Goal: Download file/media

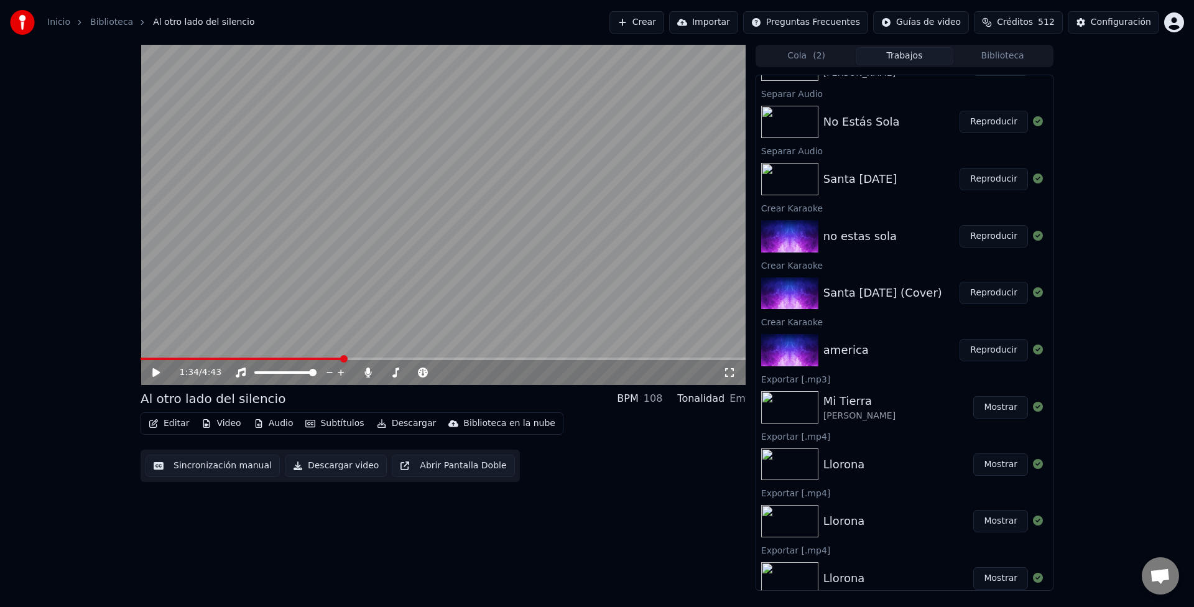
scroll to position [622, 0]
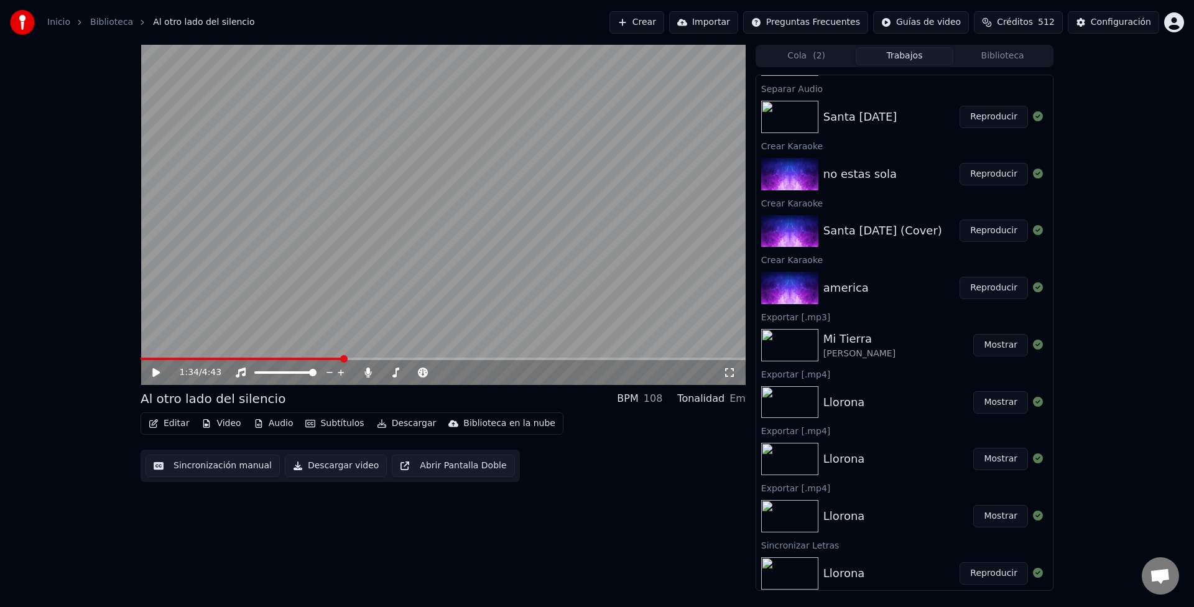
click at [789, 406] on img at bounding box center [789, 402] width 57 height 32
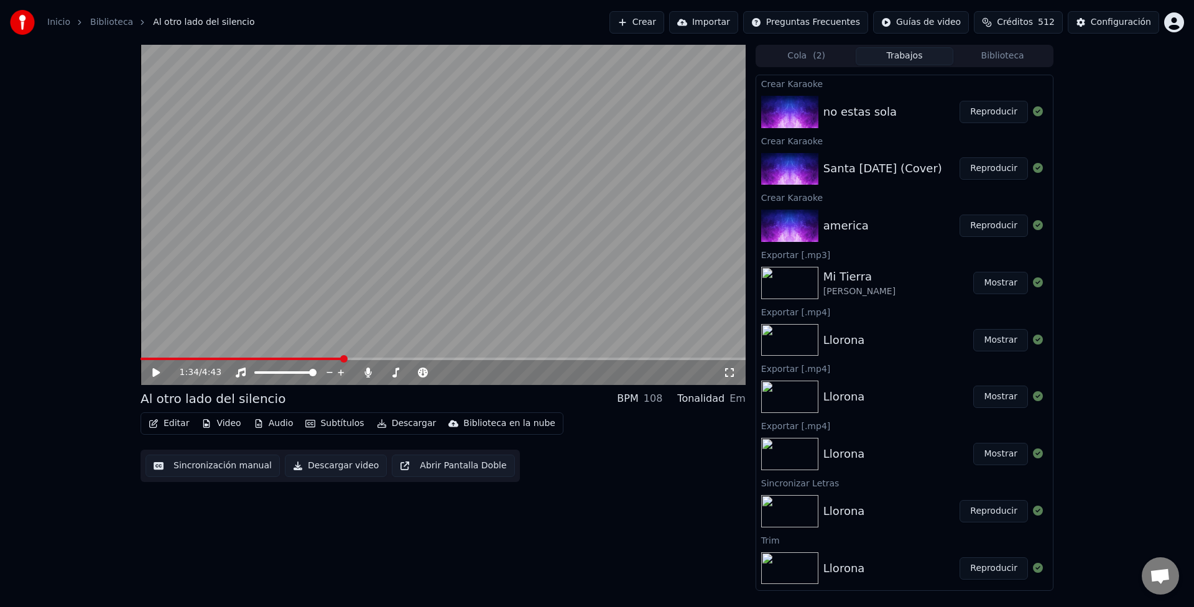
scroll to position [740, 0]
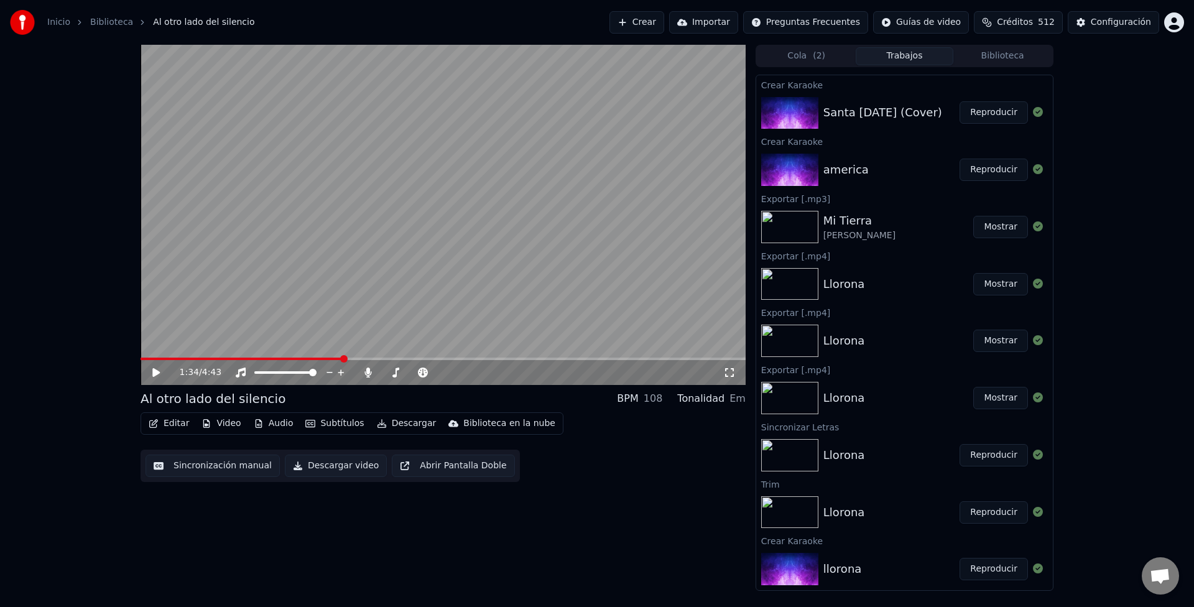
click at [790, 452] on img at bounding box center [789, 455] width 57 height 32
click at [984, 456] on button "Reproducir" at bounding box center [994, 455] width 68 height 22
click at [396, 374] on icon at bounding box center [395, 373] width 7 height 10
click at [484, 371] on icon at bounding box center [485, 372] width 12 height 12
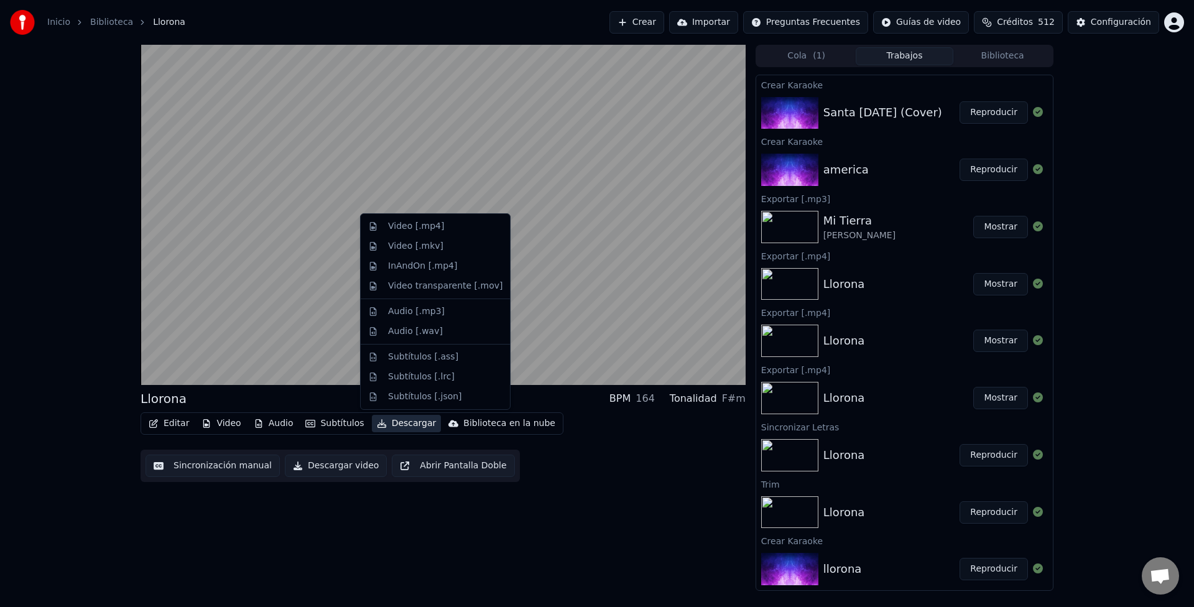
click at [410, 425] on button "Descargar" at bounding box center [407, 423] width 70 height 17
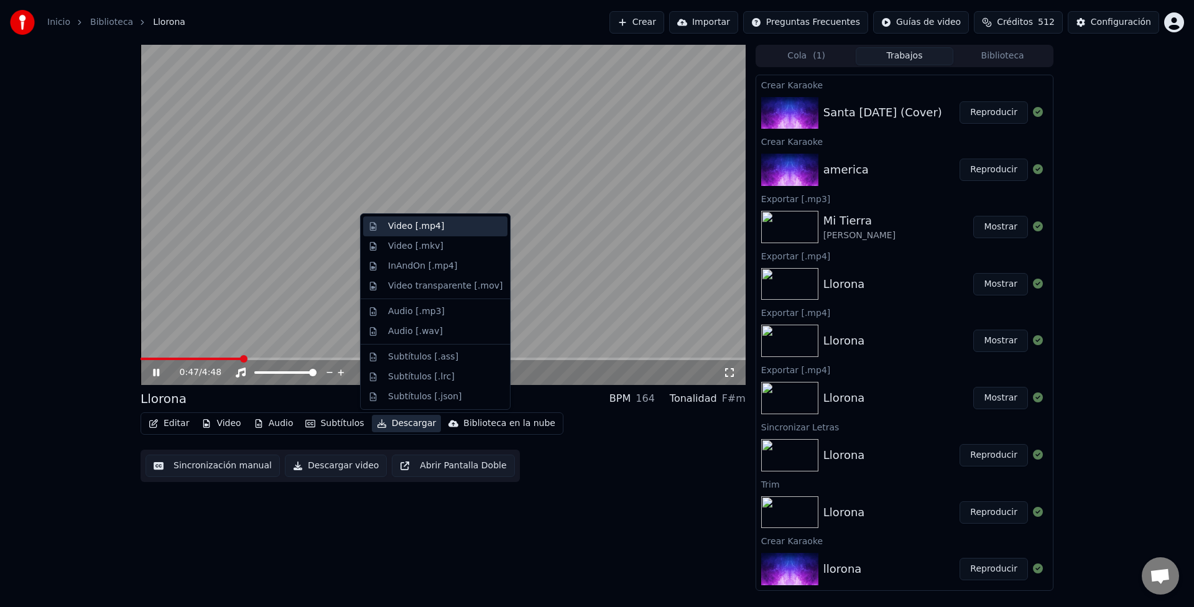
click at [427, 225] on div "Video [.mp4]" at bounding box center [416, 226] width 56 height 12
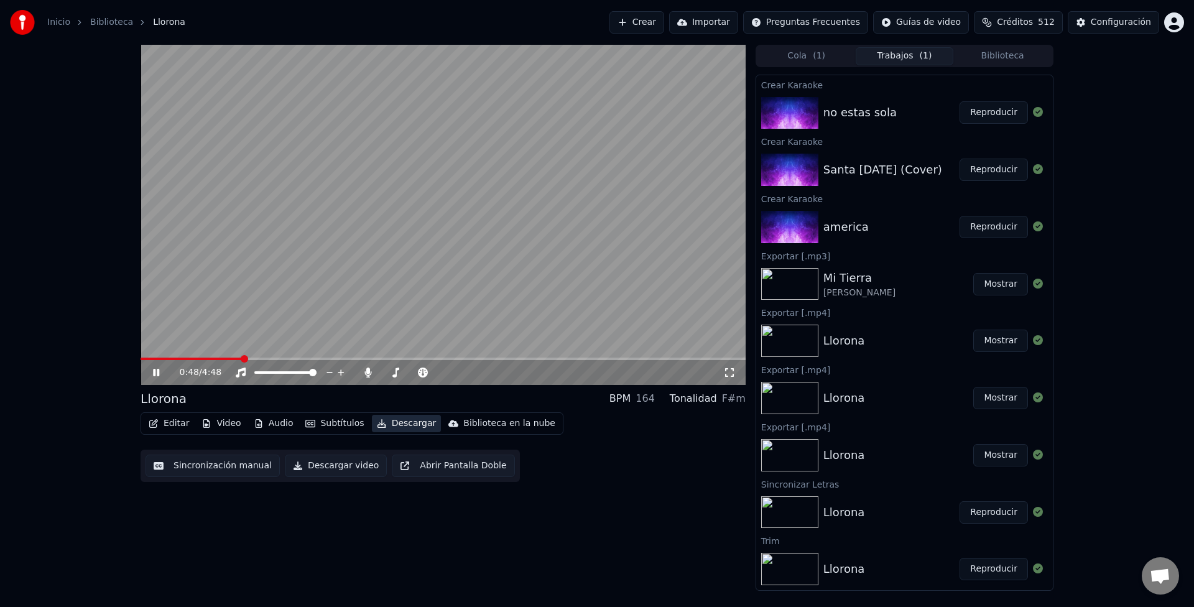
scroll to position [797, 0]
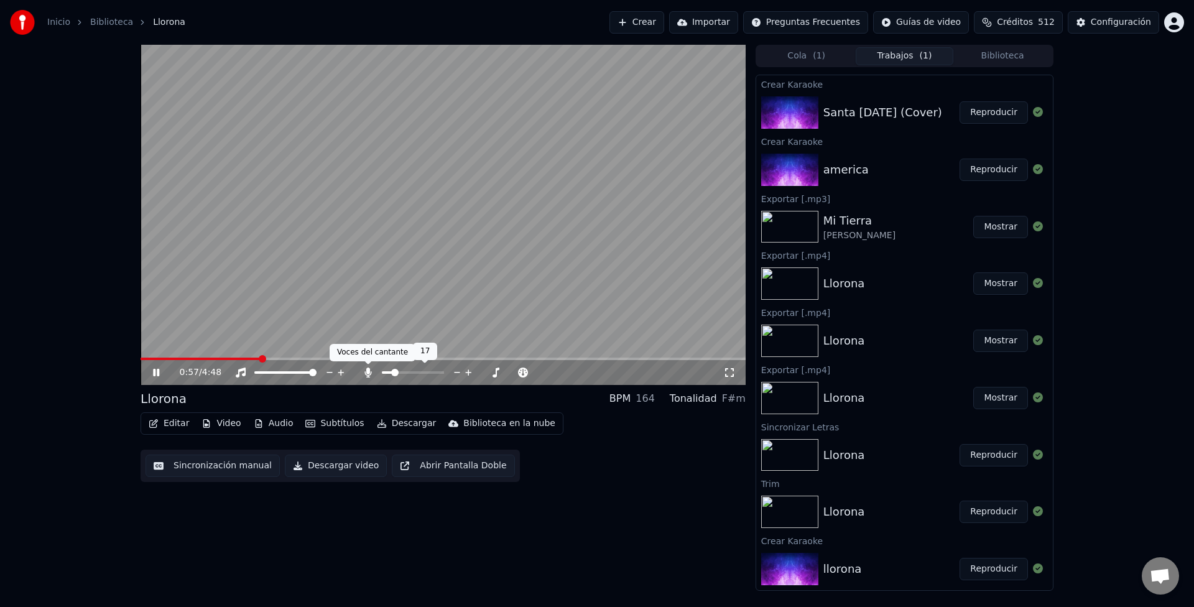
click at [392, 372] on span at bounding box center [387, 372] width 11 height 2
click at [382, 376] on span at bounding box center [385, 372] width 7 height 7
click at [402, 425] on button "Descargar" at bounding box center [407, 423] width 70 height 17
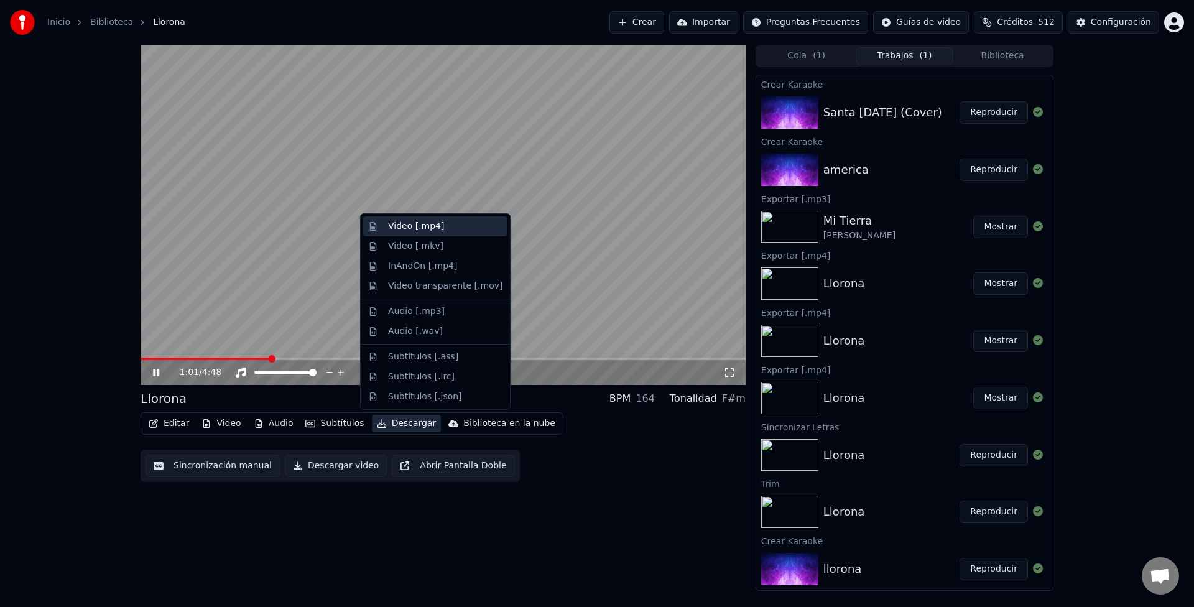
click at [410, 226] on div "Video [.mp4]" at bounding box center [416, 226] width 56 height 12
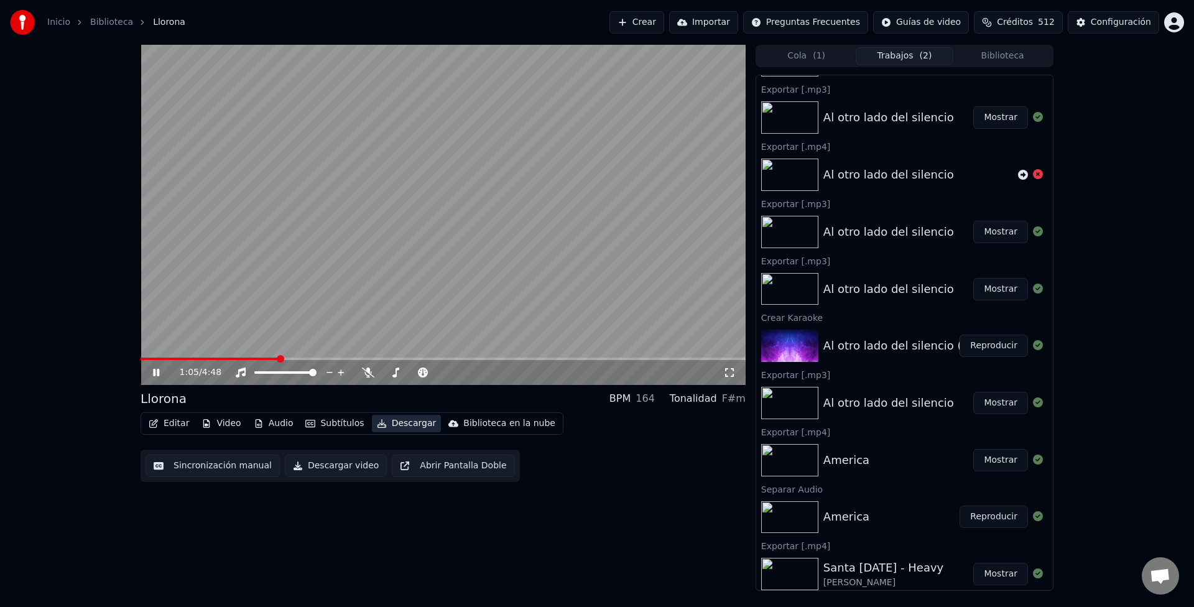
scroll to position [0, 0]
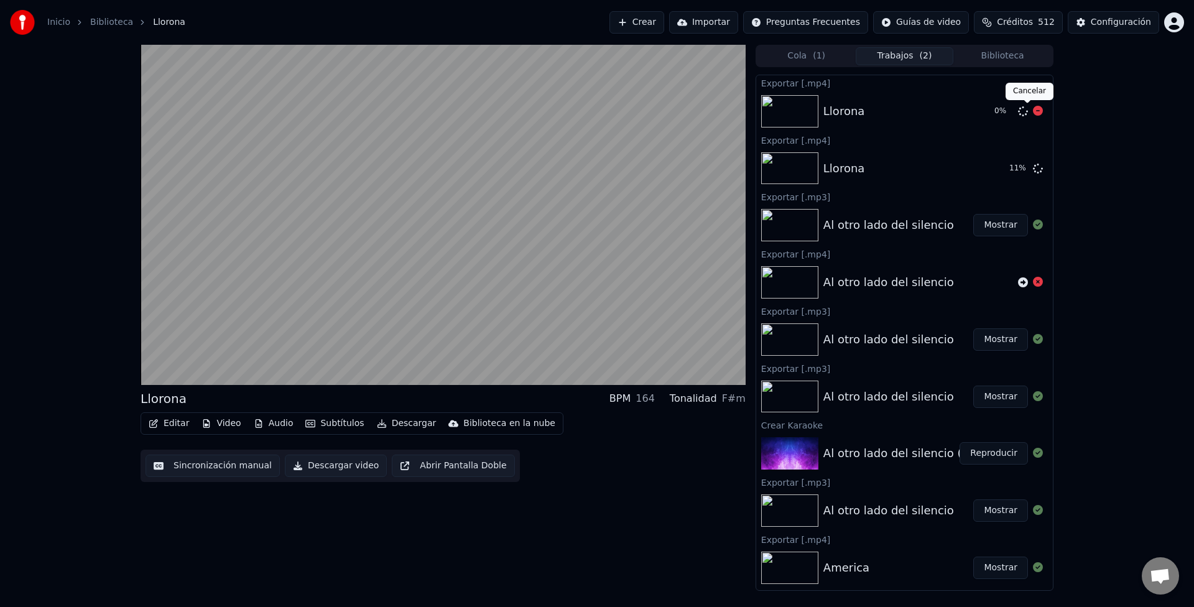
click at [1033, 111] on icon at bounding box center [1038, 111] width 10 height 10
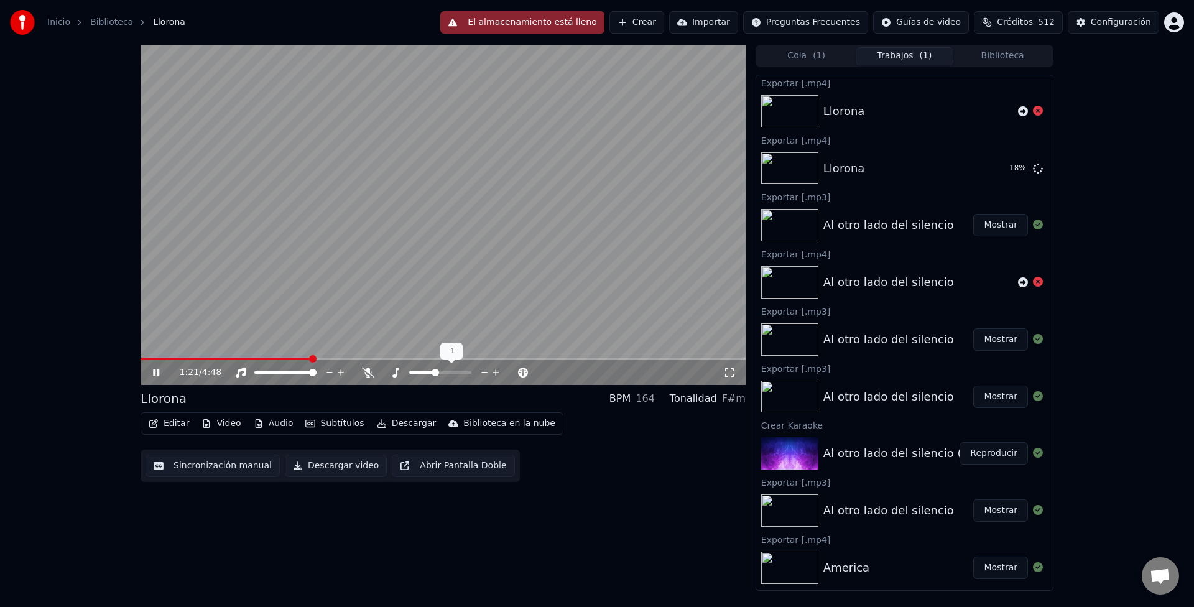
click at [484, 373] on icon at bounding box center [484, 372] width 6 height 1
click at [368, 373] on icon at bounding box center [368, 373] width 12 height 10
click at [373, 371] on icon at bounding box center [368, 373] width 12 height 10
click at [991, 171] on button "Mostrar" at bounding box center [1000, 168] width 55 height 22
click at [393, 423] on button "Descargar" at bounding box center [407, 423] width 70 height 17
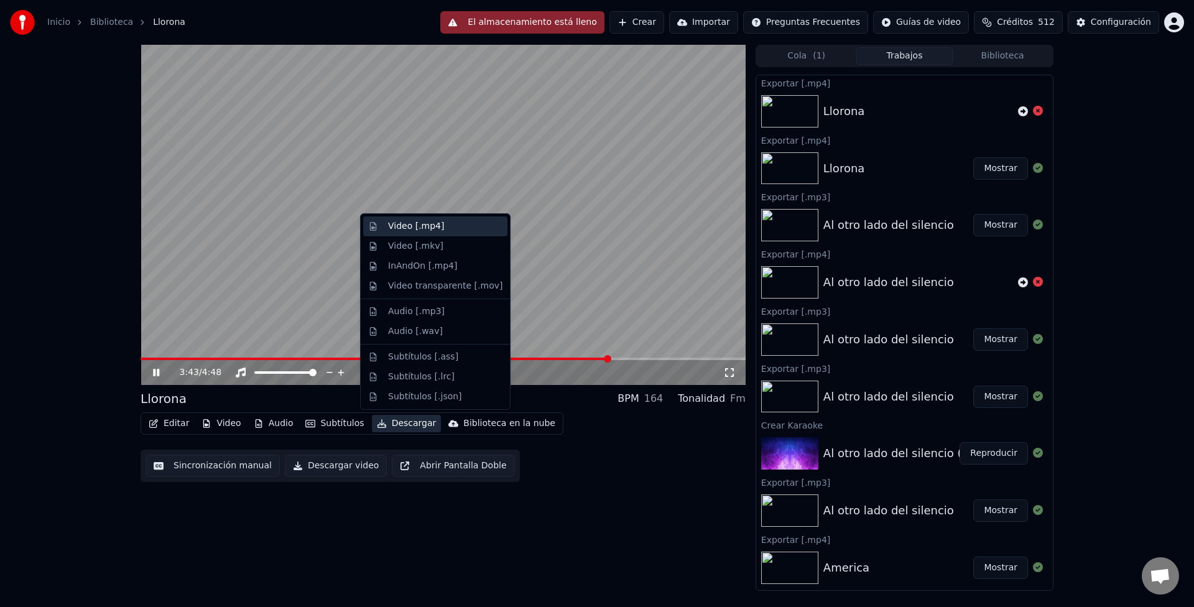
click at [414, 228] on div "Video [.mp4]" at bounding box center [416, 226] width 56 height 12
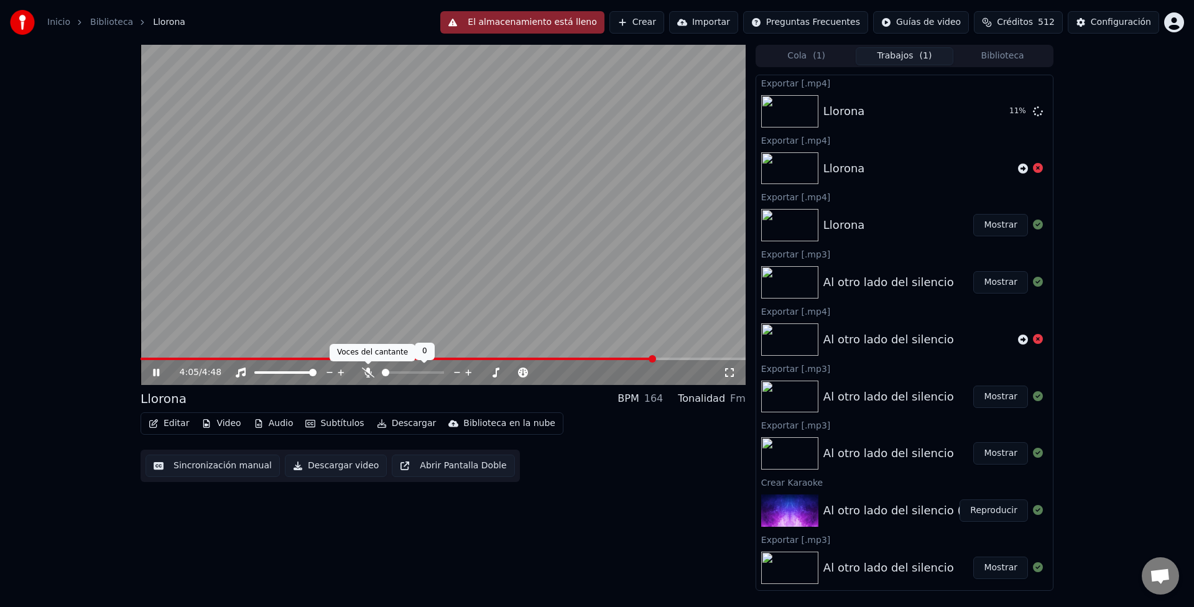
click at [369, 374] on icon at bounding box center [368, 373] width 12 height 10
click at [997, 111] on button "Mostrar" at bounding box center [1000, 111] width 55 height 22
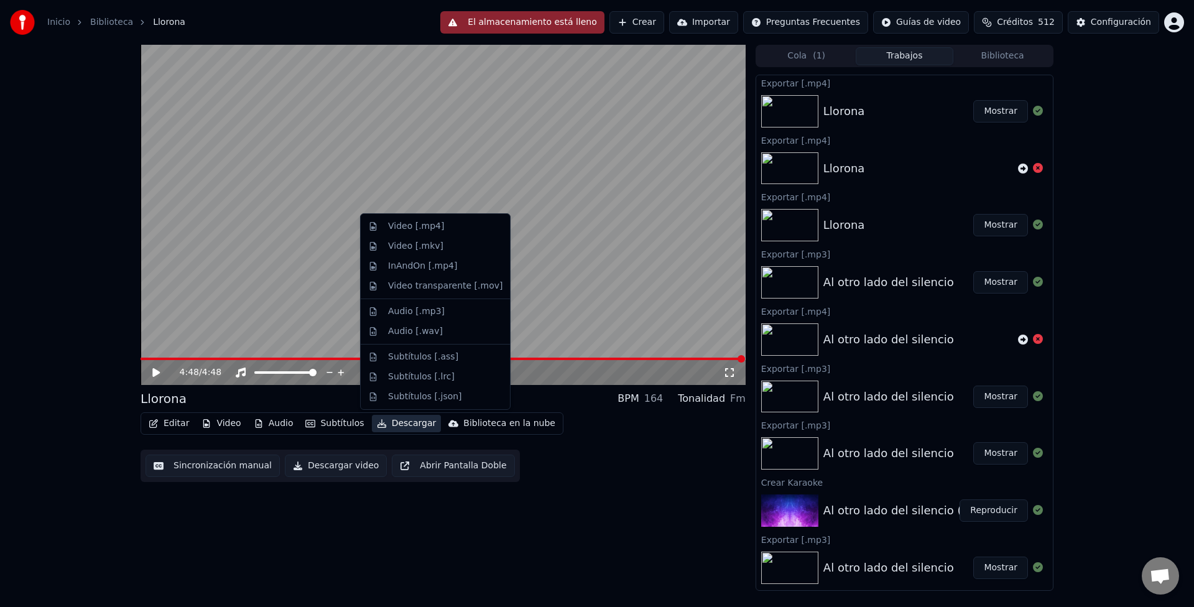
click at [406, 425] on button "Descargar" at bounding box center [407, 423] width 70 height 17
click at [410, 228] on div "Video [.mp4]" at bounding box center [416, 226] width 56 height 12
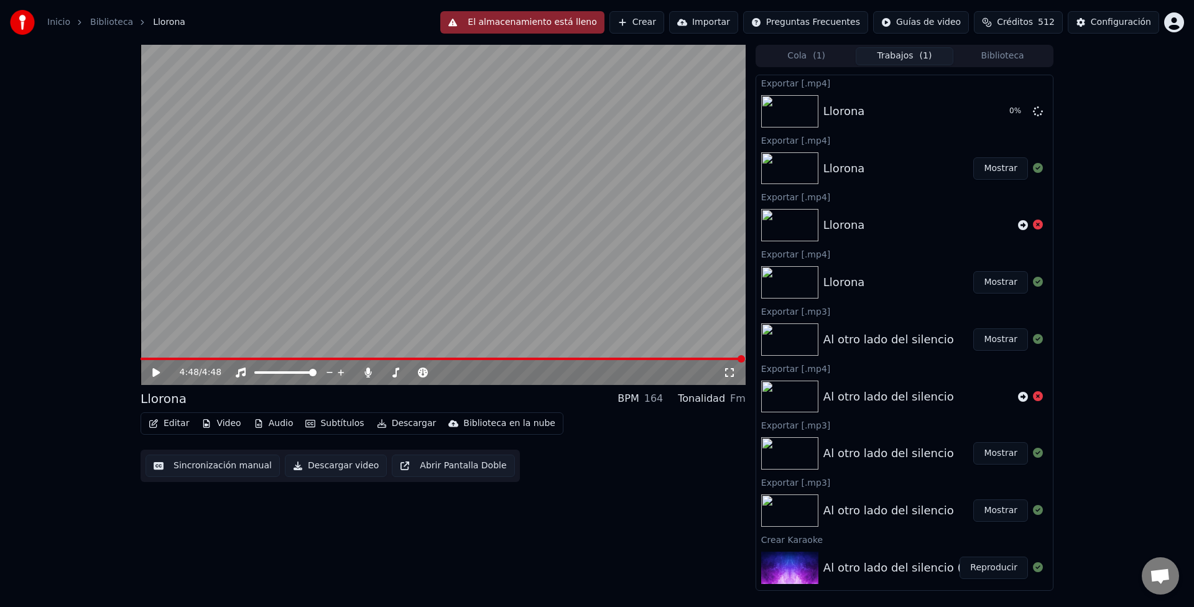
click at [158, 373] on icon at bounding box center [155, 372] width 7 height 9
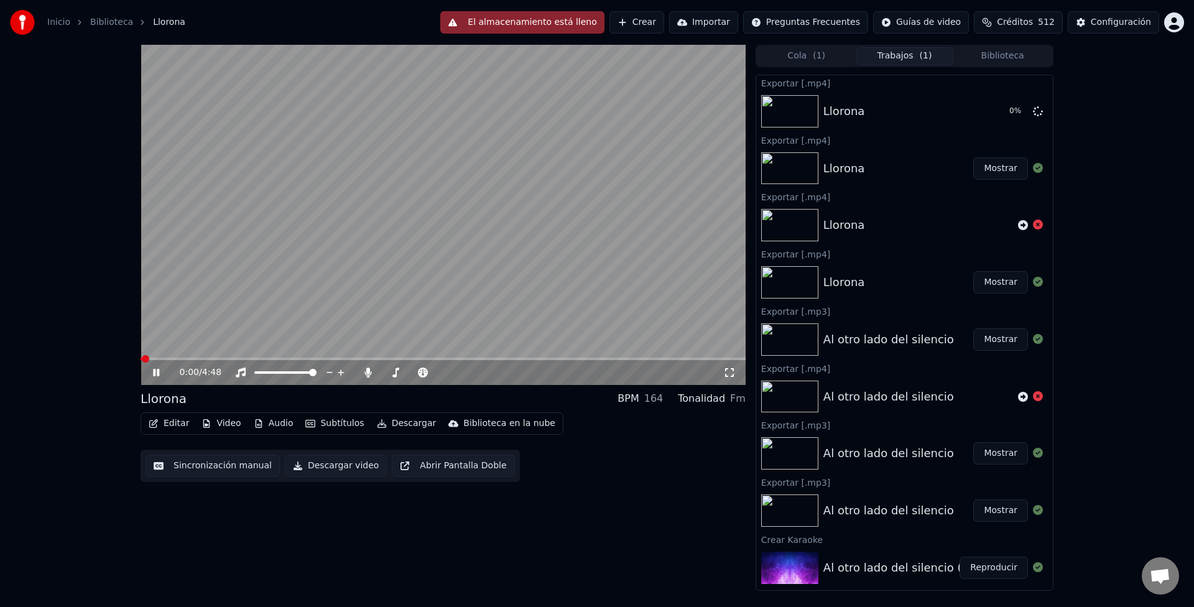
click at [165, 359] on span at bounding box center [443, 359] width 605 height 2
click at [215, 359] on span at bounding box center [443, 359] width 605 height 2
click at [245, 358] on span at bounding box center [443, 359] width 605 height 2
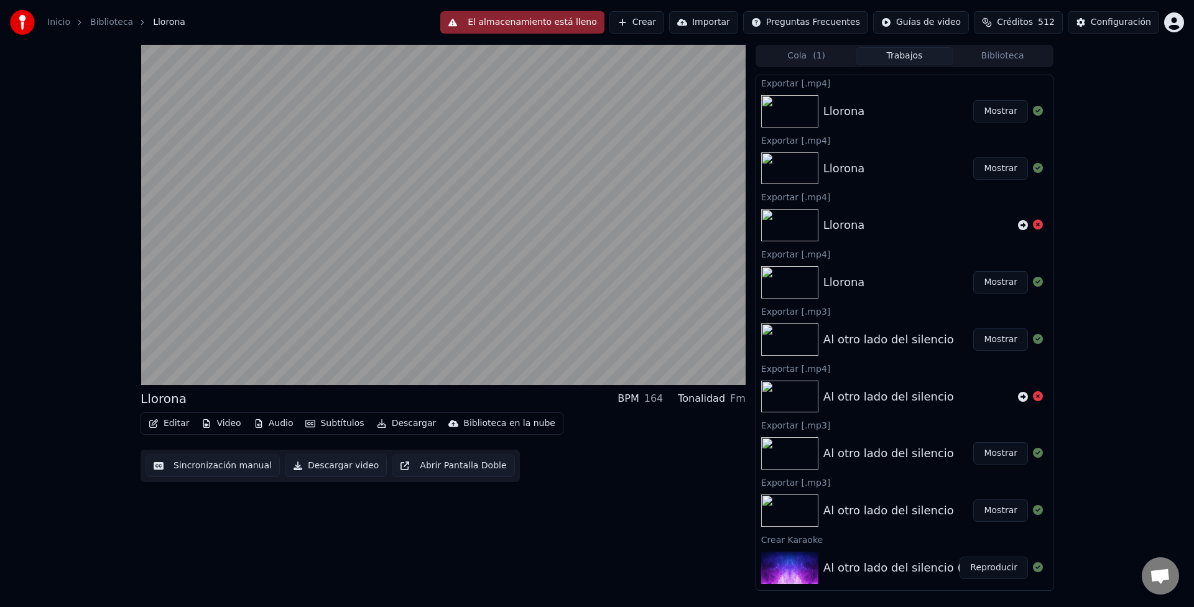
click at [996, 110] on button "Mostrar" at bounding box center [1000, 111] width 55 height 22
click at [802, 147] on div "Llorona Mostrar" at bounding box center [904, 168] width 297 height 42
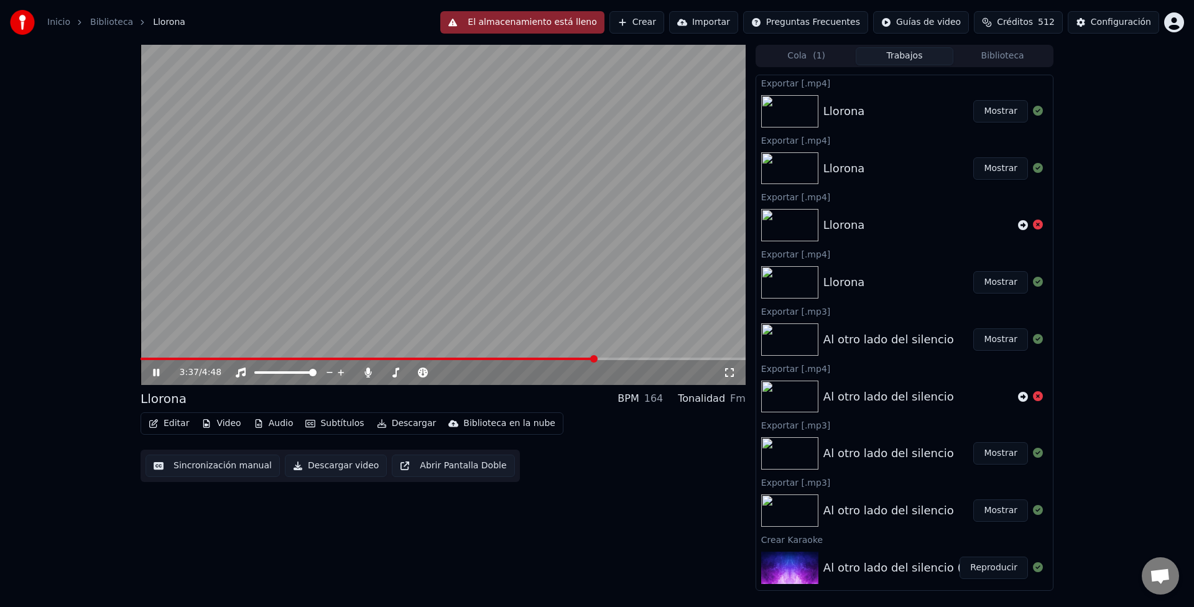
click at [547, 23] on button "El almacenamiento está lleno" at bounding box center [522, 22] width 164 height 22
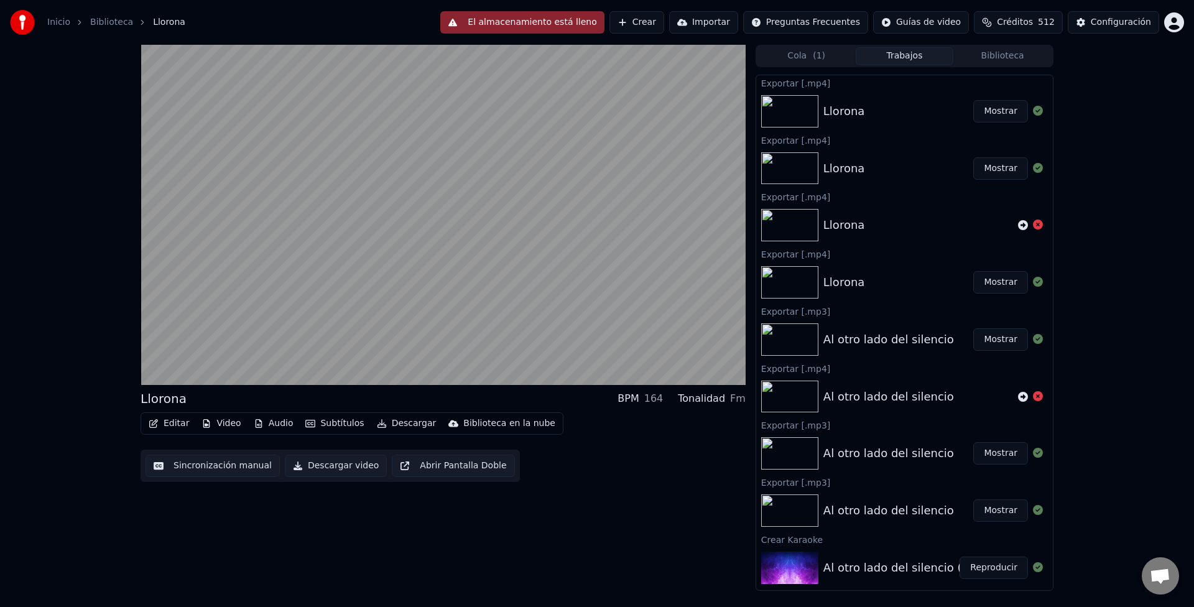
click at [498, 22] on button "El almacenamiento está lleno" at bounding box center [522, 22] width 164 height 22
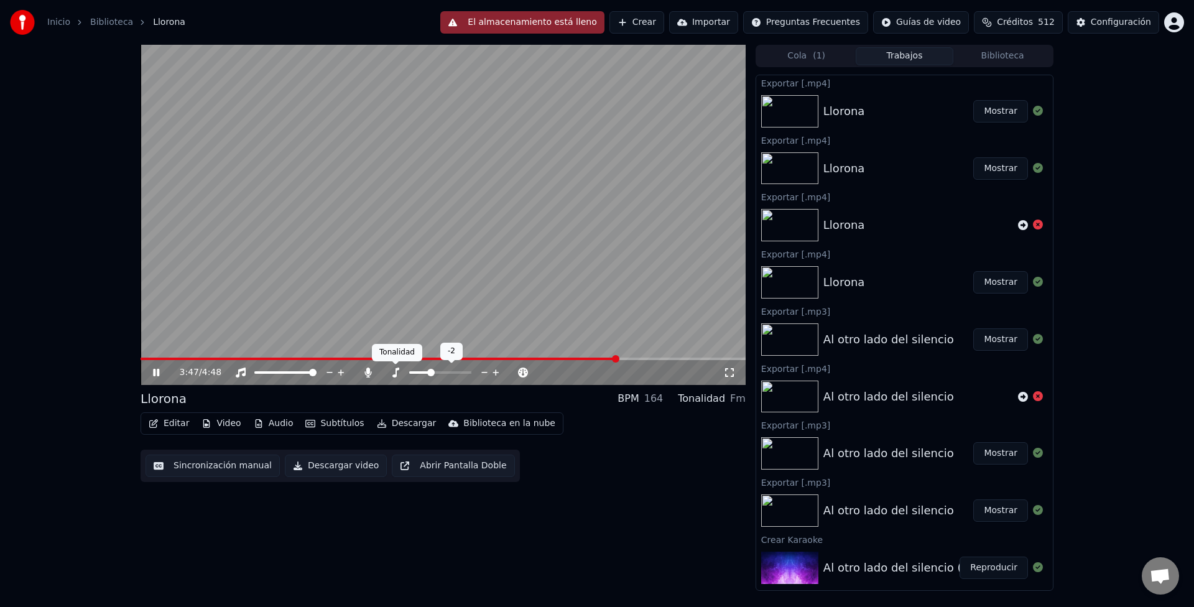
click at [403, 369] on div at bounding box center [452, 372] width 100 height 12
click at [494, 368] on icon at bounding box center [496, 372] width 12 height 12
click at [327, 469] on button "Descargar video" at bounding box center [336, 466] width 102 height 22
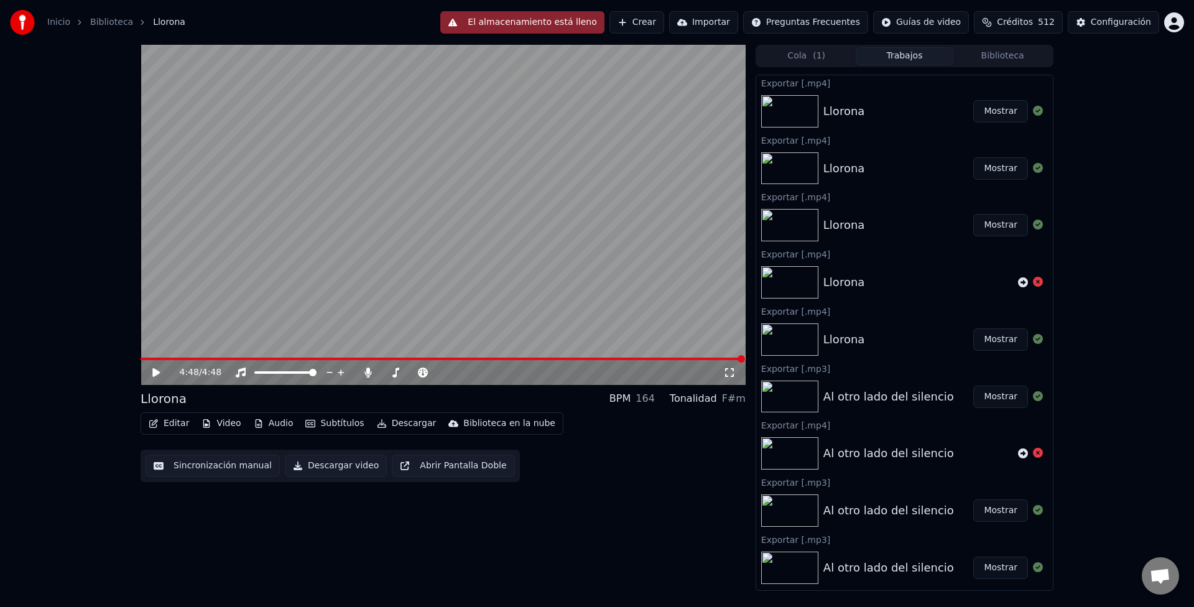
click at [988, 118] on button "Mostrar" at bounding box center [1000, 111] width 55 height 22
click at [995, 115] on button "Mostrar" at bounding box center [1000, 111] width 55 height 22
click at [981, 109] on button "Mostrar" at bounding box center [1000, 111] width 55 height 22
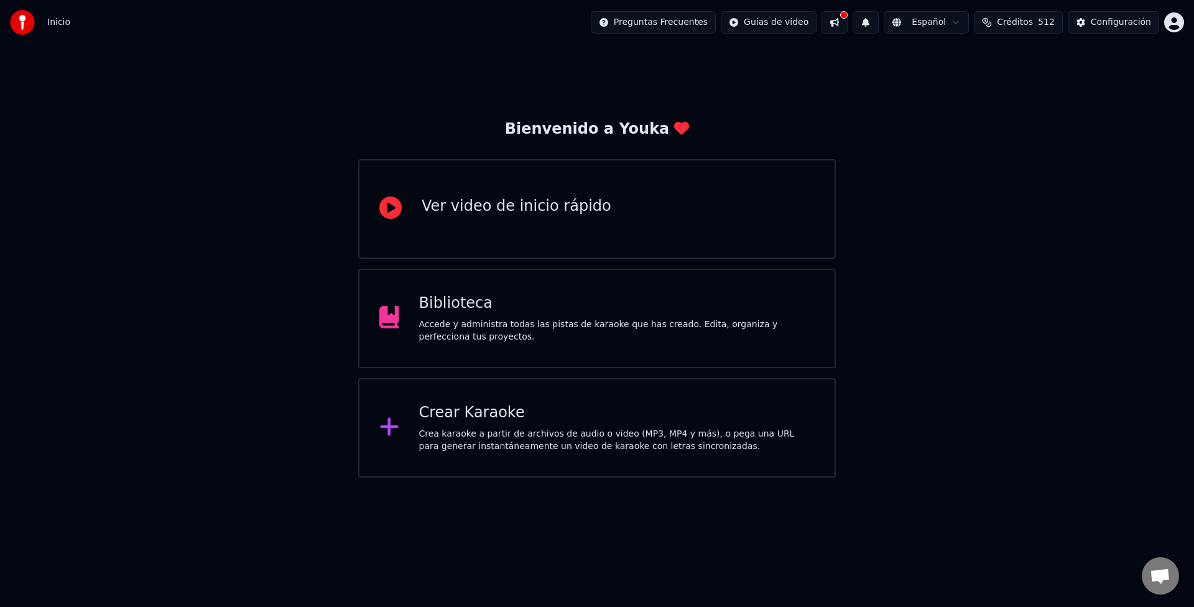
click at [590, 304] on div "Biblioteca" at bounding box center [617, 304] width 396 height 20
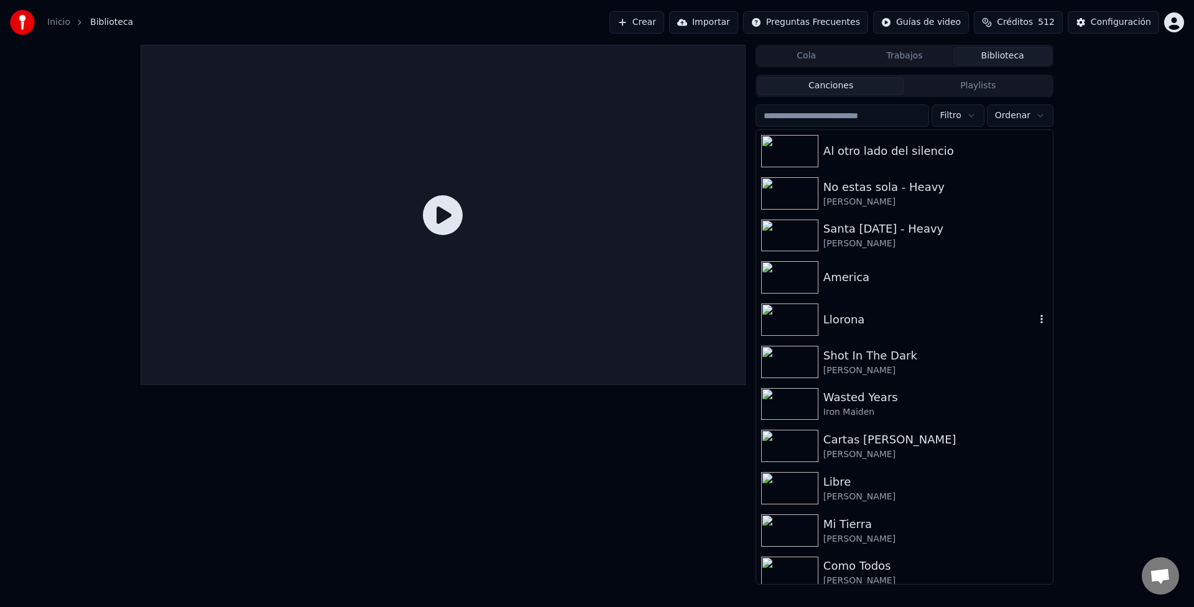
click at [852, 331] on div "Llorona" at bounding box center [904, 320] width 297 height 42
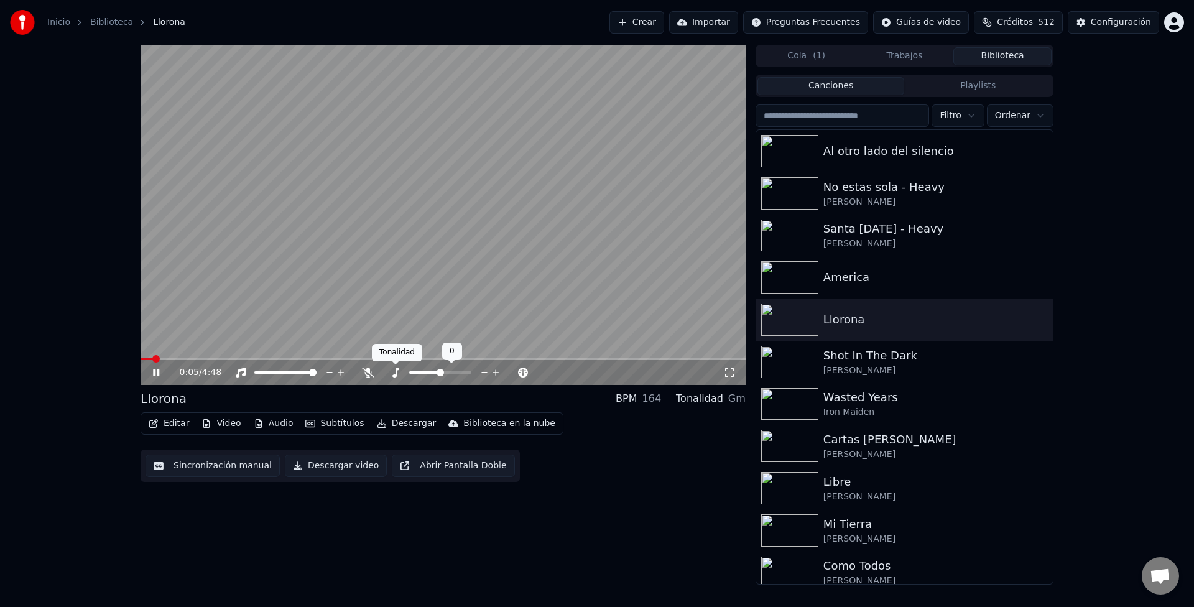
click at [398, 373] on icon at bounding box center [395, 373] width 12 height 10
click at [481, 371] on icon at bounding box center [485, 372] width 12 height 12
click at [318, 359] on span at bounding box center [443, 359] width 605 height 2
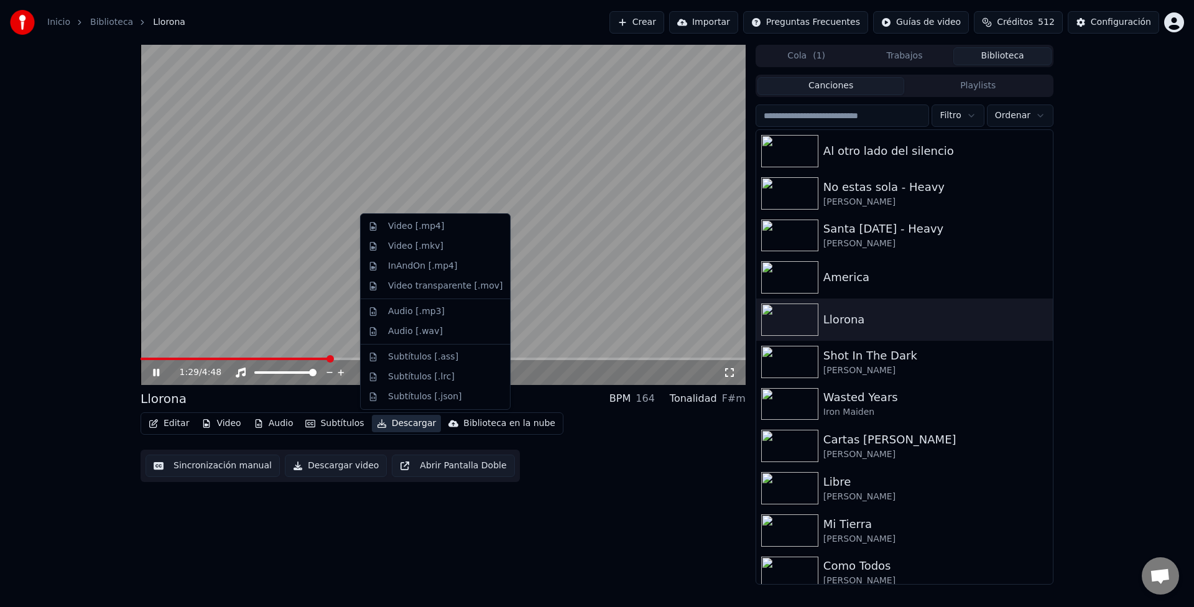
click at [392, 425] on button "Descargar" at bounding box center [407, 423] width 70 height 17
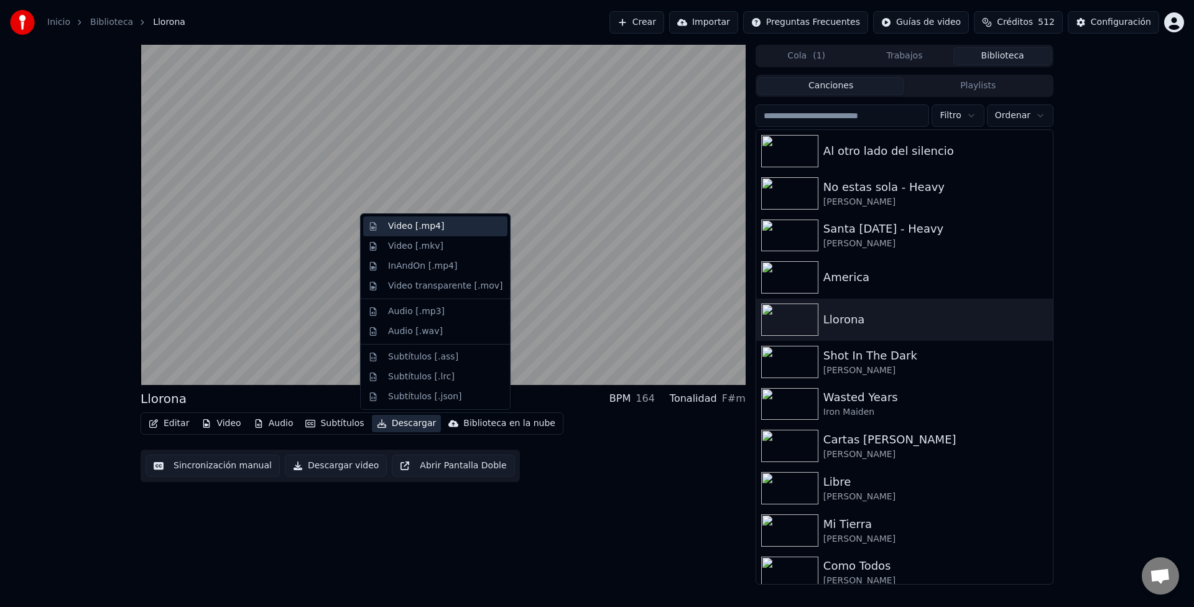
click at [438, 226] on div "Video [.mp4]" at bounding box center [445, 226] width 114 height 12
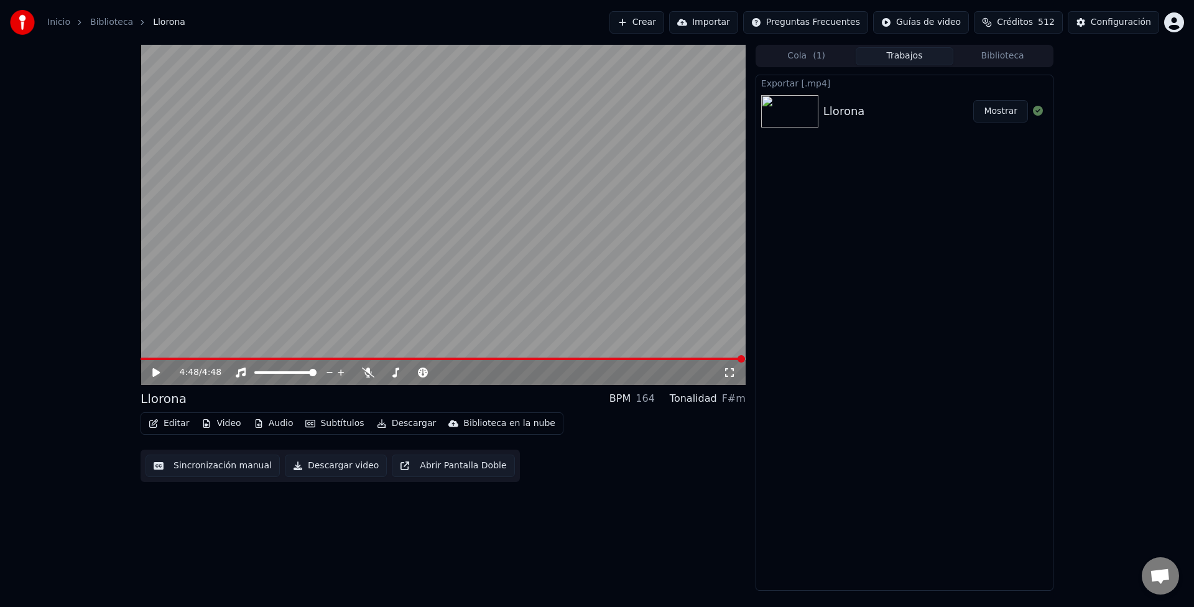
click at [996, 116] on button "Mostrar" at bounding box center [1000, 111] width 55 height 22
